Goal: Navigation & Orientation: Find specific page/section

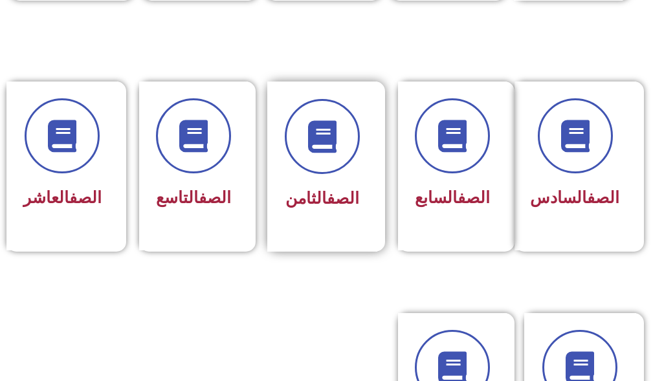
scroll to position [583, 0]
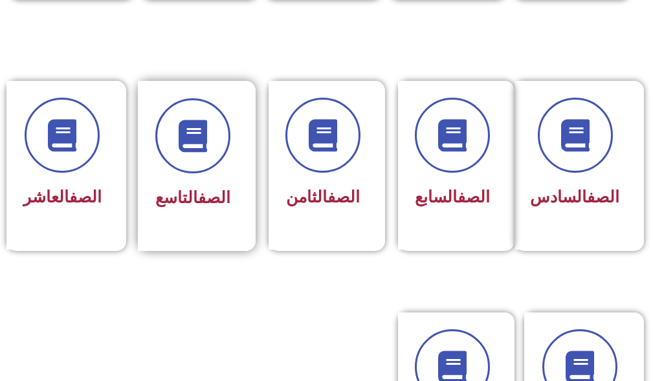
click at [234, 145] on div "الصف التاسع" at bounding box center [193, 166] width 110 height 170
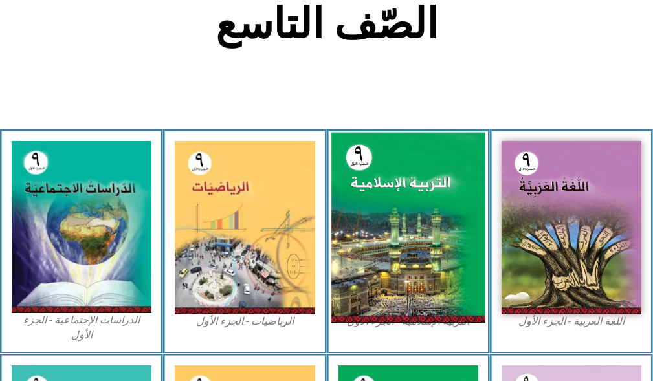
scroll to position [324, 0]
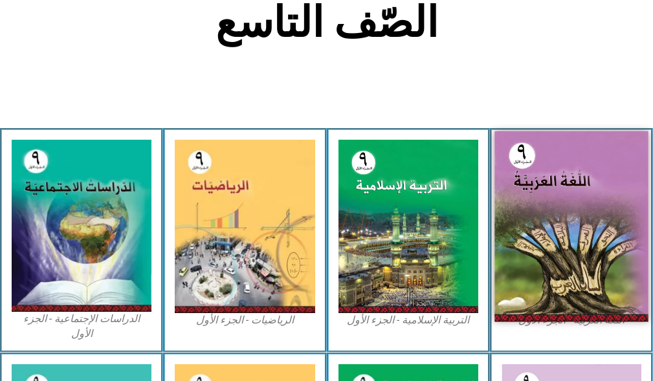
click at [579, 216] on img at bounding box center [572, 226] width 154 height 191
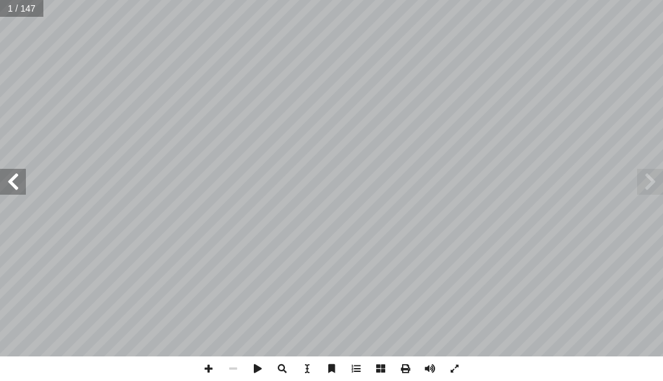
click at [21, 180] on span at bounding box center [13, 182] width 26 height 26
click at [10, 175] on span at bounding box center [13, 182] width 26 height 26
click at [8, 186] on span at bounding box center [13, 182] width 26 height 26
click at [207, 367] on span at bounding box center [208, 369] width 25 height 25
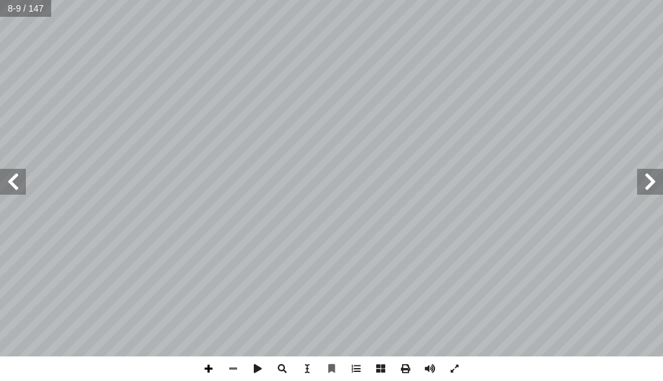
click at [207, 367] on span at bounding box center [208, 369] width 25 height 25
click at [470, 378] on div "4 ِ ة َ م ْ ح َّ الر ُ ة َ فين َ س ِ ة َ م ْ ح َّ الر ُ ة َ فين َ س ؛ ِ ة َ م ْ…" at bounding box center [331, 190] width 663 height 381
click at [235, 367] on span at bounding box center [233, 369] width 25 height 25
